Goal: Task Accomplishment & Management: Use online tool/utility

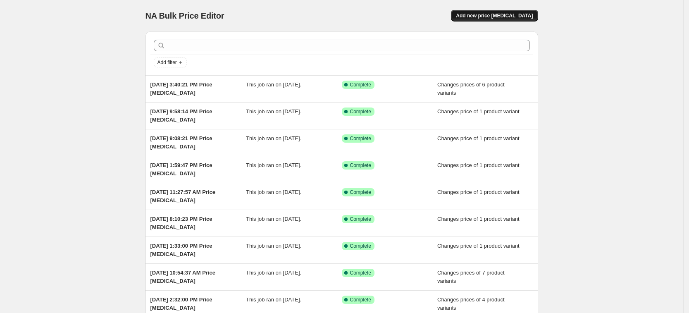
click at [494, 16] on span "Add new price [MEDICAL_DATA]" at bounding box center [494, 15] width 77 height 7
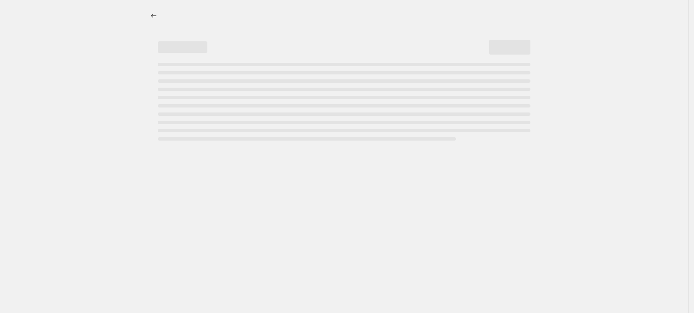
select select "percentage"
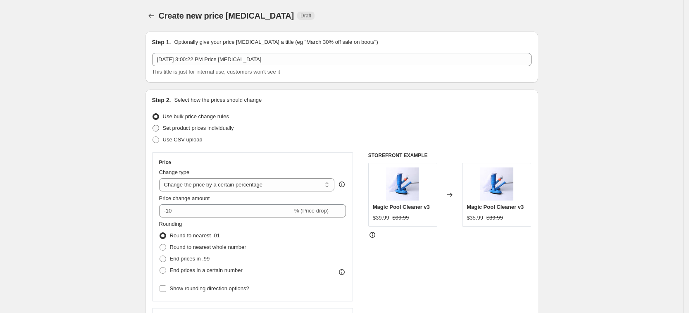
click at [230, 133] on label "Set product prices individually" at bounding box center [193, 128] width 82 height 12
click at [153, 125] on input "Set product prices individually" at bounding box center [153, 125] width 0 height 0
radio input "true"
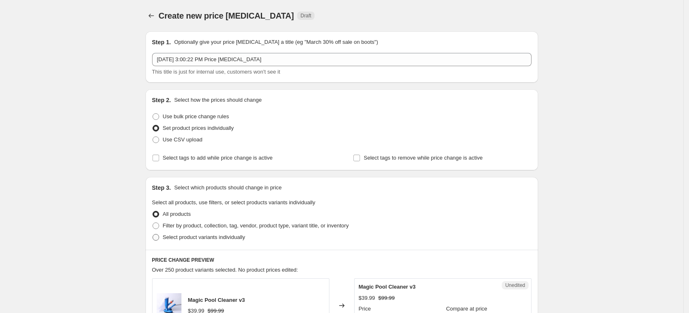
click at [231, 238] on span "Select product variants individually" at bounding box center [204, 237] width 82 height 6
click at [153, 234] on input "Select product variants individually" at bounding box center [153, 234] width 0 height 0
radio input "true"
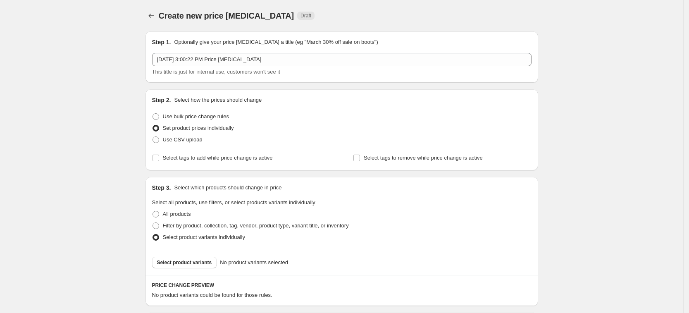
click at [205, 262] on span "Select product variants" at bounding box center [184, 262] width 55 height 7
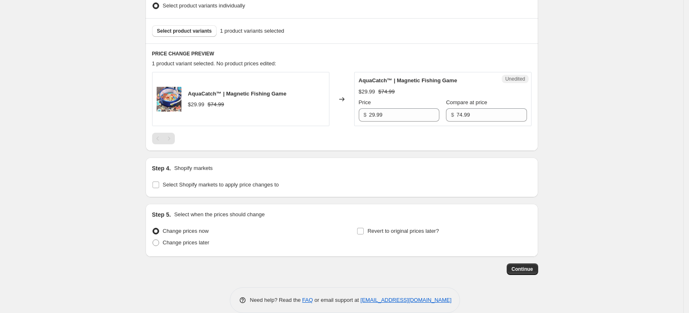
scroll to position [244, 0]
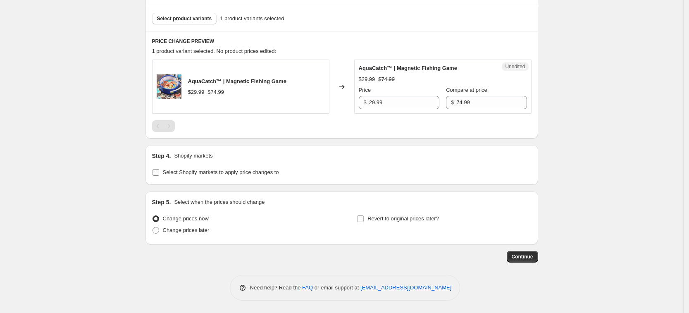
click at [274, 173] on span "Select Shopify markets to apply price changes to" at bounding box center [221, 172] width 116 height 6
click at [159, 173] on input "Select Shopify markets to apply price changes to" at bounding box center [156, 172] width 7 height 7
checkbox input "true"
